Goal: Book appointment/travel/reservation

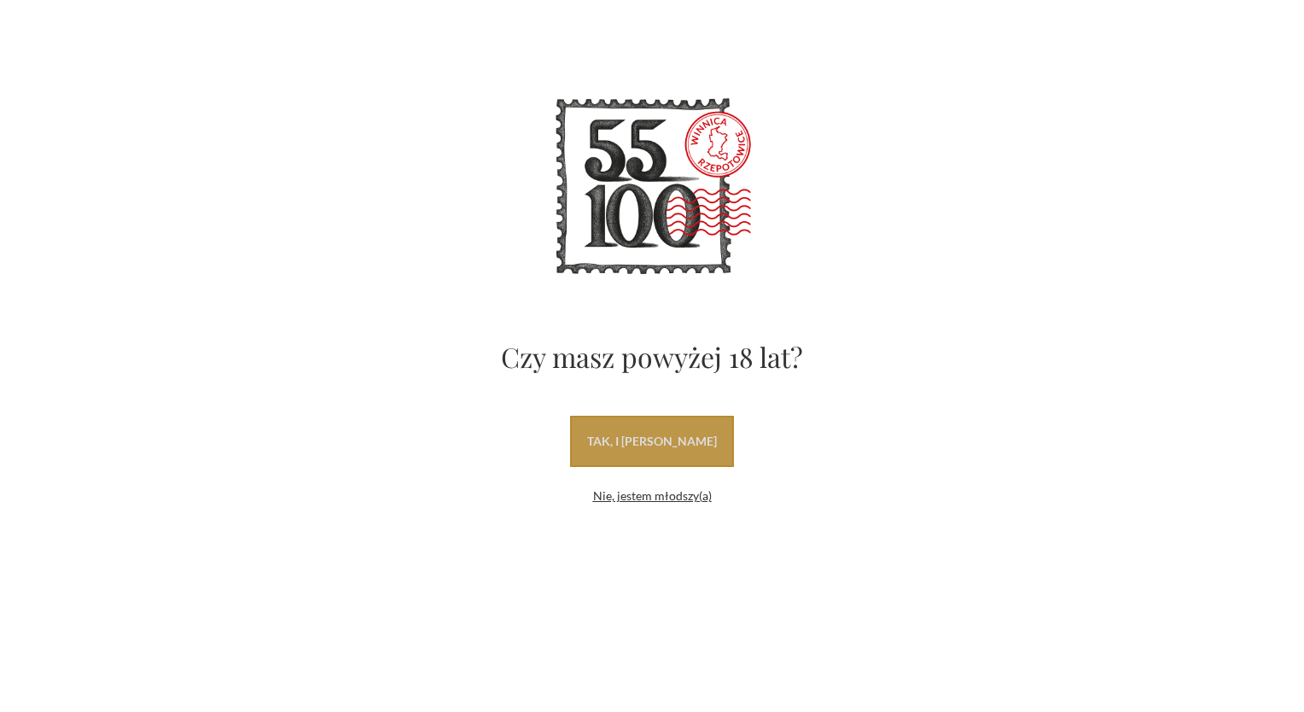
click at [682, 439] on link "tak, i uwielbiam wino" at bounding box center [652, 441] width 164 height 51
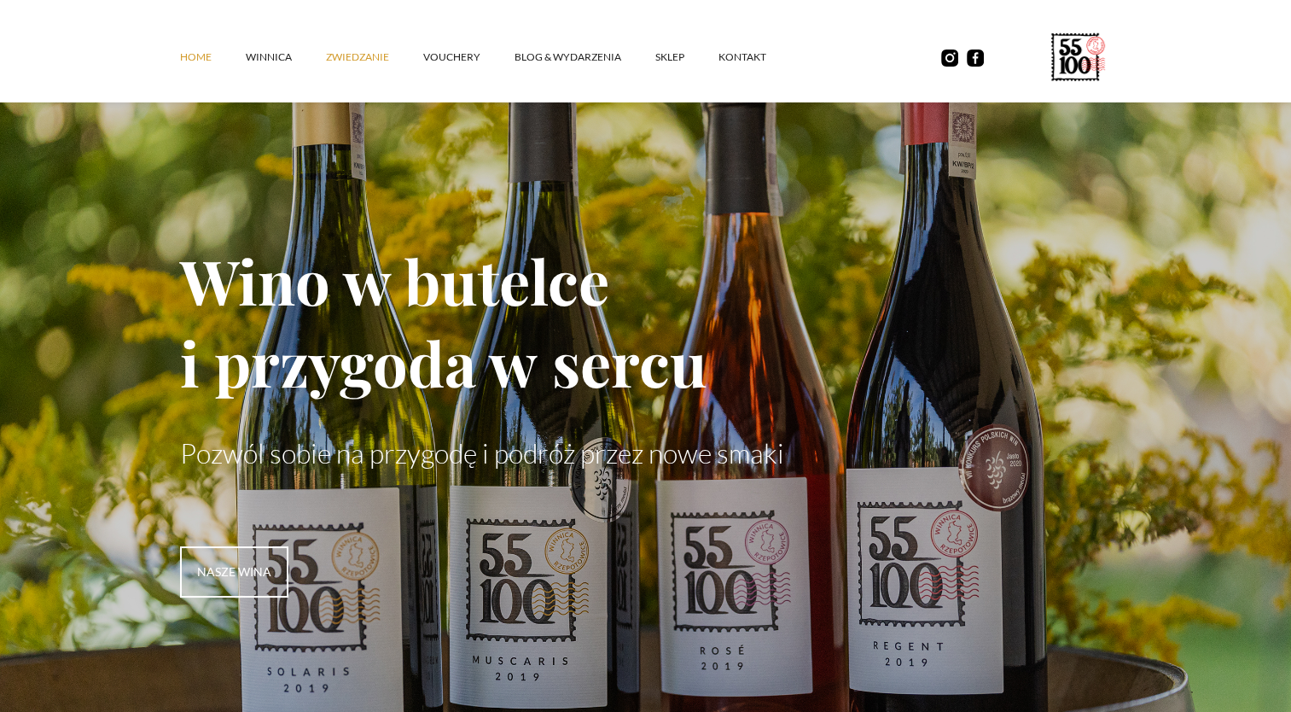
click at [343, 60] on link "ZWIEDZANIE" at bounding box center [374, 57] width 97 height 51
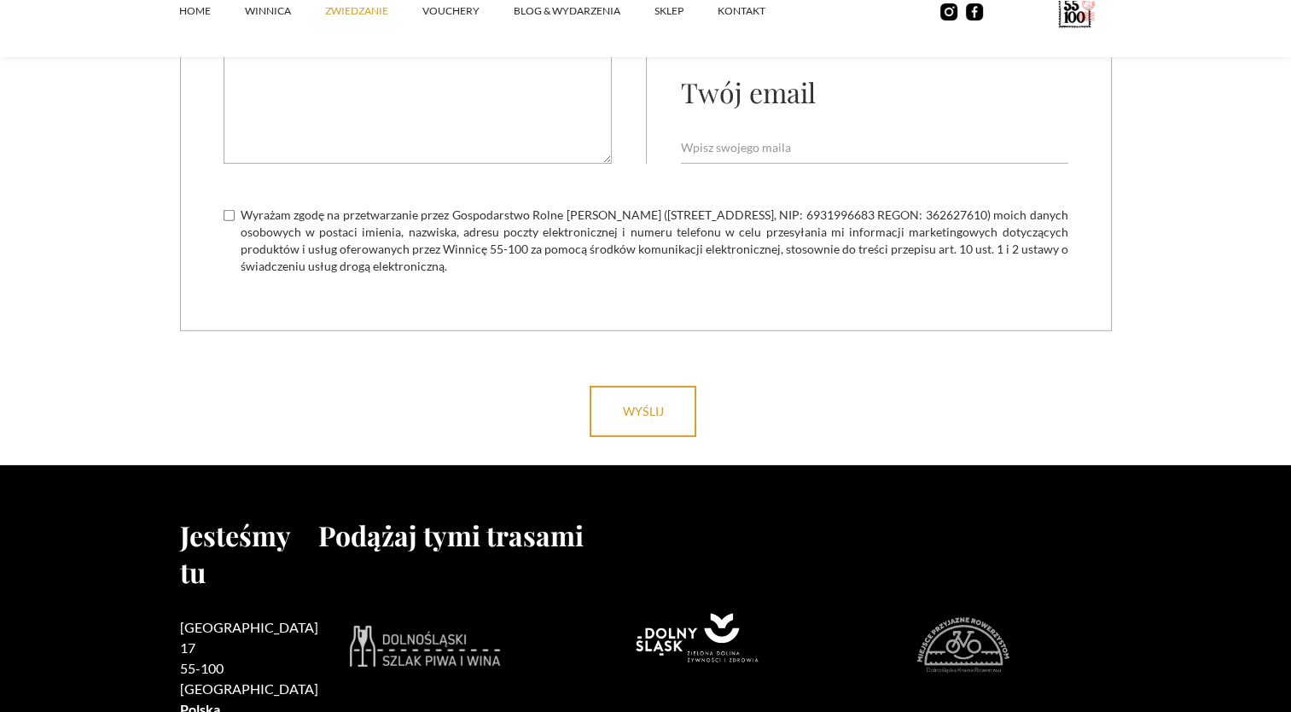
scroll to position [5263, 0]
